Goal: Information Seeking & Learning: Learn about a topic

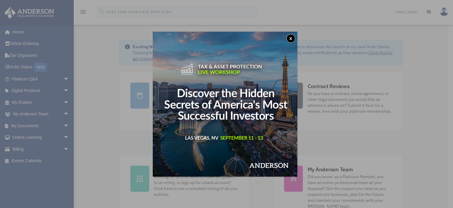
click at [292, 37] on button "x" at bounding box center [291, 38] width 9 height 9
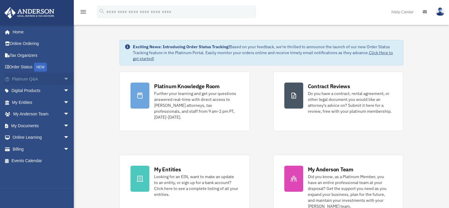
click at [63, 76] on span "arrow_drop_down" at bounding box center [69, 79] width 12 height 12
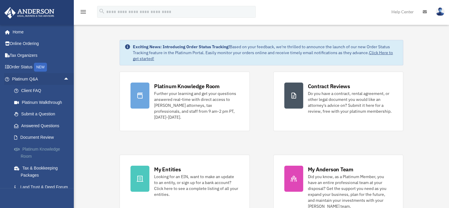
click at [35, 149] on link "Platinum Knowledge Room" at bounding box center [43, 152] width 70 height 19
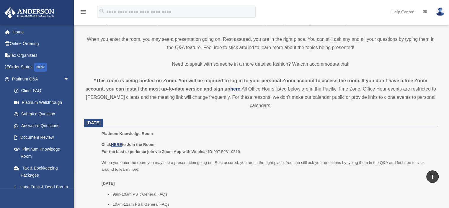
scroll to position [177, 0]
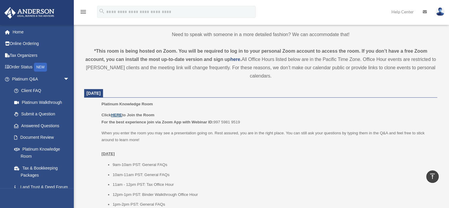
click at [117, 115] on u "HERE" at bounding box center [116, 114] width 11 height 4
